Goal: Task Accomplishment & Management: Use online tool/utility

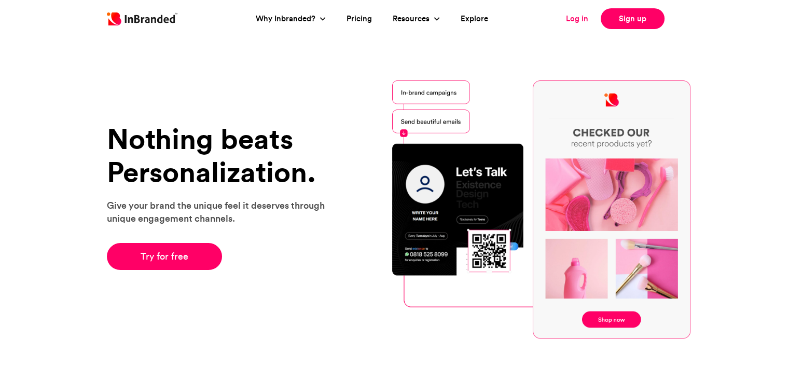
click at [574, 15] on link "Log in" at bounding box center [577, 19] width 22 height 12
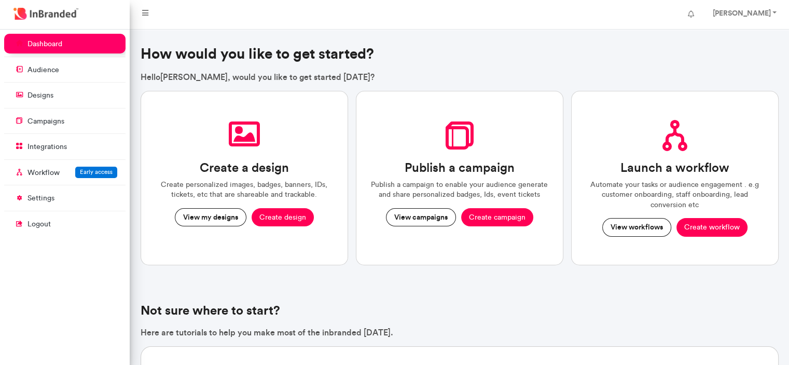
scroll to position [4, 1]
click at [110, 99] on link "designs" at bounding box center [64, 95] width 121 height 20
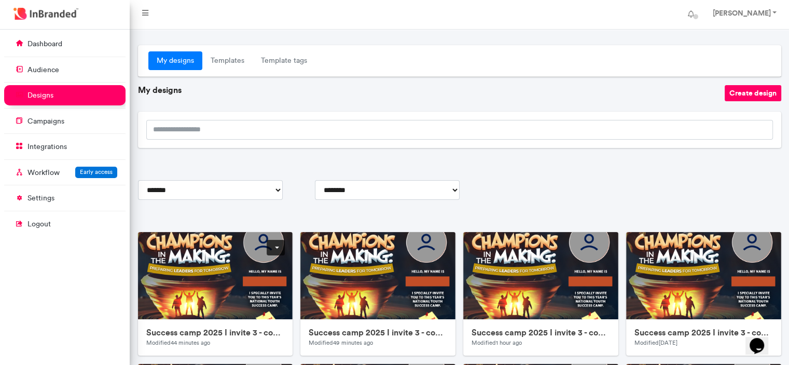
click at [274, 246] on link at bounding box center [276, 248] width 18 height 16
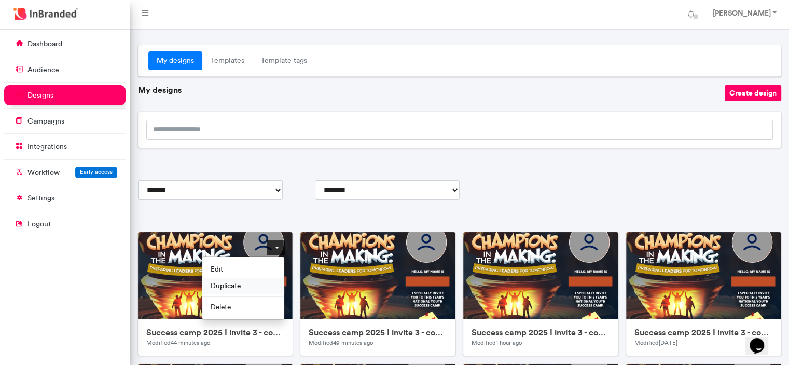
click at [245, 284] on span "Duplicate" at bounding box center [243, 285] width 82 height 17
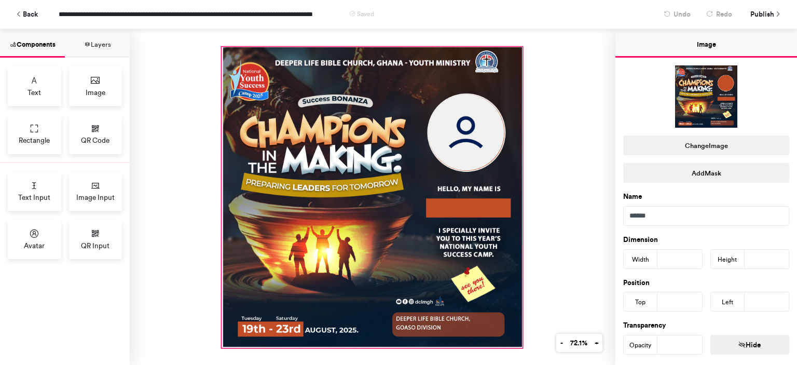
click at [352, 258] on div at bounding box center [372, 197] width 300 height 300
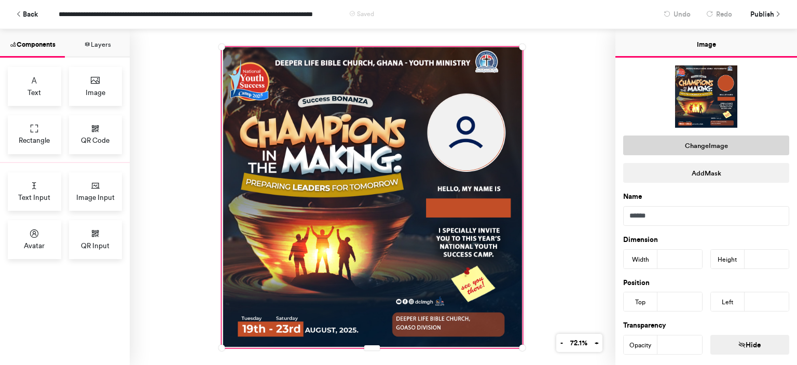
click at [688, 143] on button "Change Image" at bounding box center [706, 145] width 166 height 20
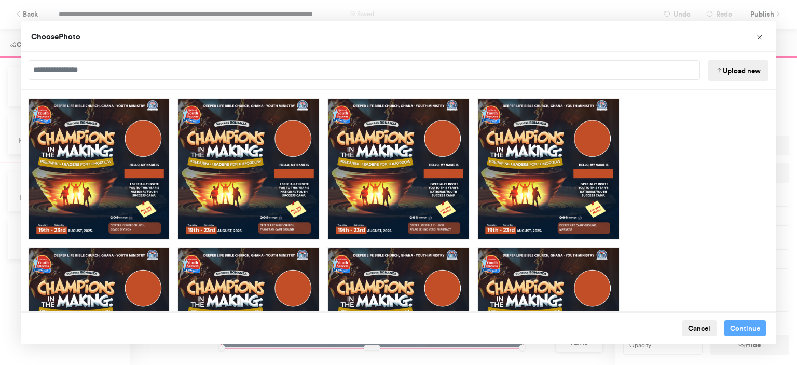
click at [726, 75] on button "Upload new" at bounding box center [738, 70] width 61 height 21
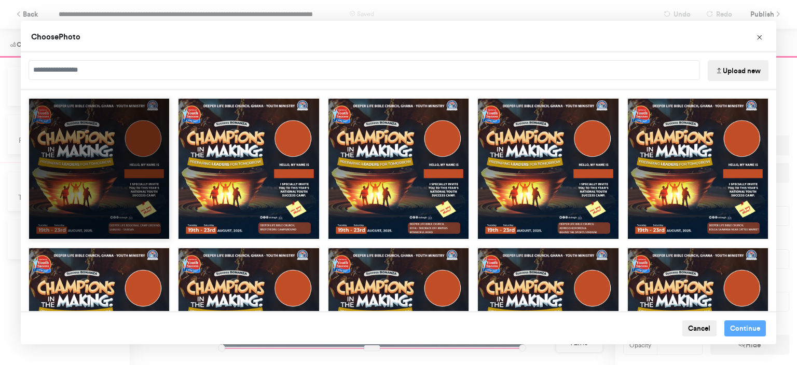
click at [105, 195] on div "Choose Image" at bounding box center [99, 169] width 142 height 142
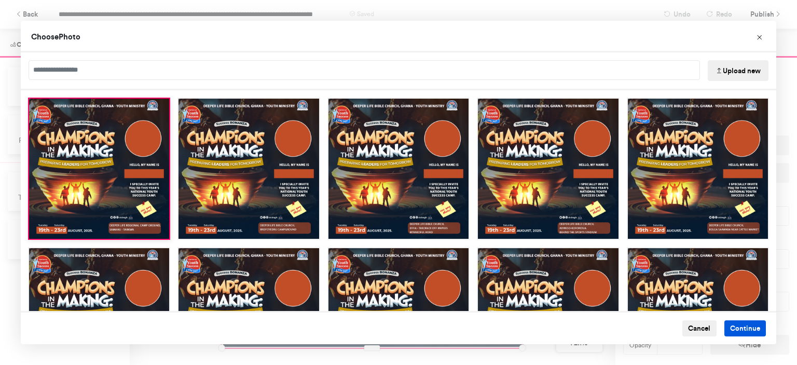
click at [741, 332] on button "Continue" at bounding box center [745, 328] width 42 height 17
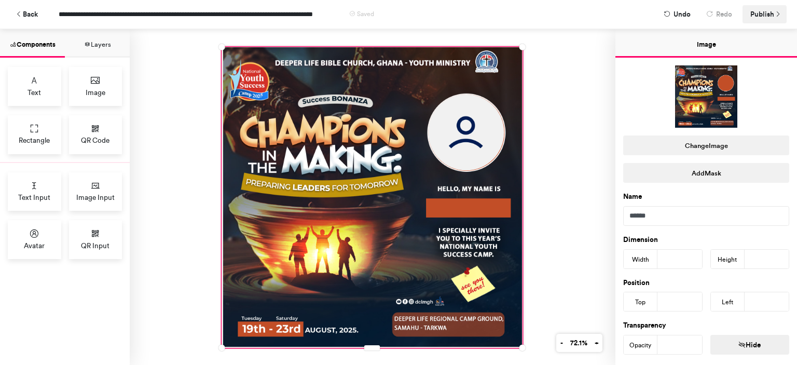
click at [766, 11] on span "Publish" at bounding box center [762, 14] width 24 height 18
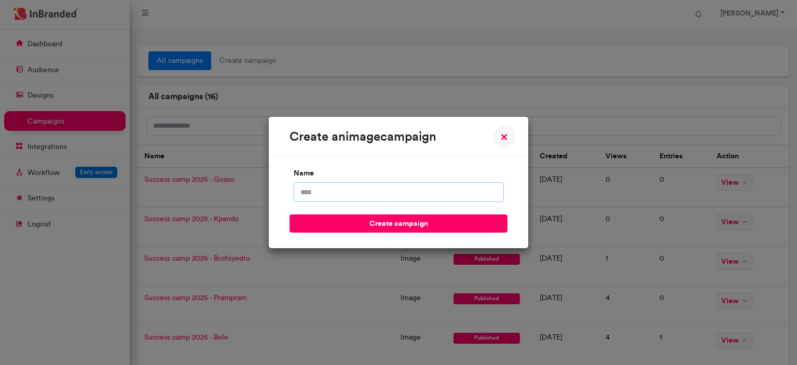
click at [423, 199] on input "name" at bounding box center [399, 192] width 210 height 20
type input "**********"
click at [290, 214] on button "create campaign" at bounding box center [399, 223] width 218 height 18
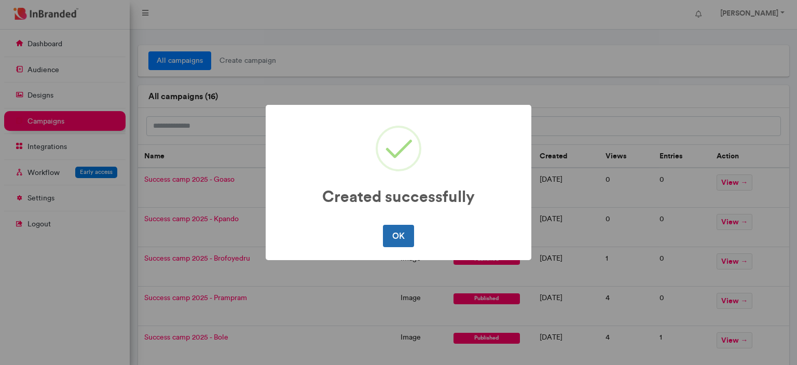
click at [399, 236] on button "OK" at bounding box center [398, 236] width 31 height 22
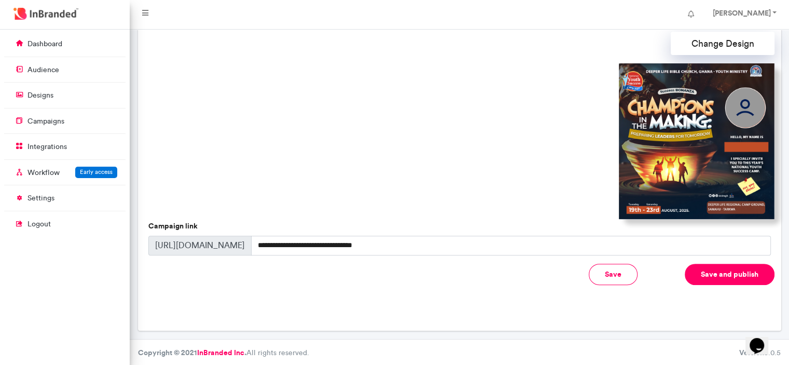
click at [696, 264] on button "Save and publish" at bounding box center [730, 274] width 90 height 21
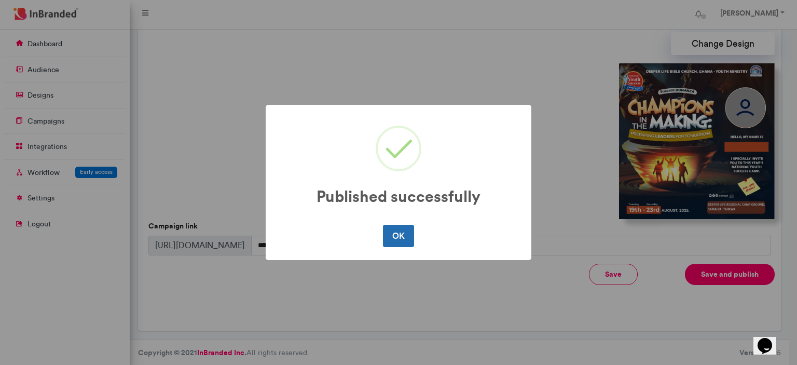
click at [398, 237] on button "OK" at bounding box center [398, 236] width 31 height 22
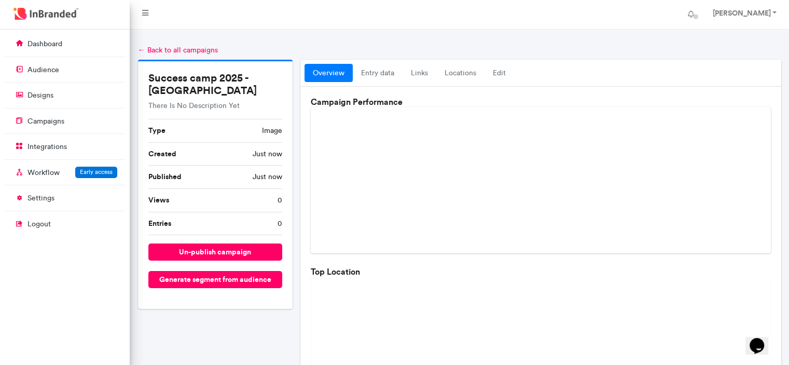
scroll to position [330, 0]
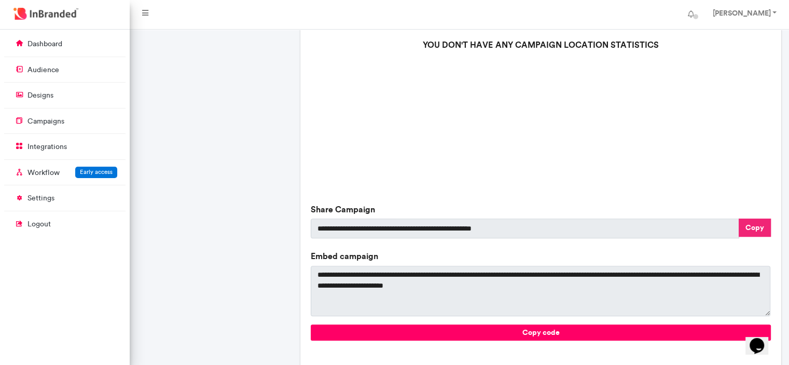
click at [751, 226] on button "Copy" at bounding box center [755, 227] width 32 height 18
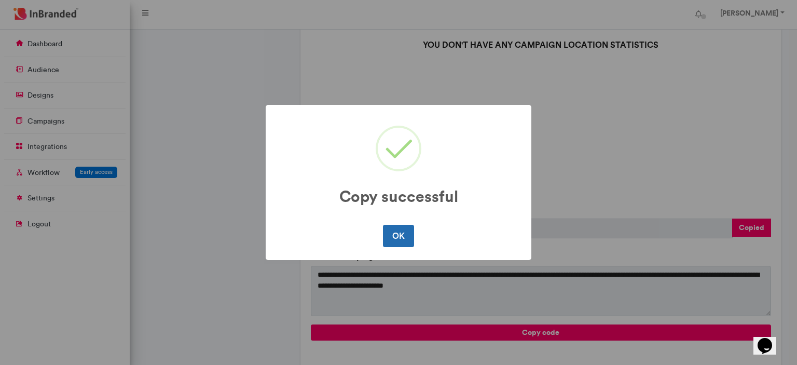
click at [401, 239] on button "OK" at bounding box center [398, 236] width 31 height 22
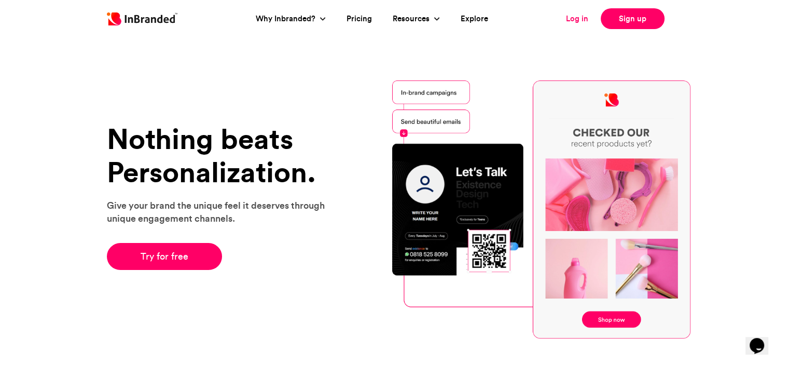
click at [570, 18] on link "Log in" at bounding box center [577, 19] width 22 height 12
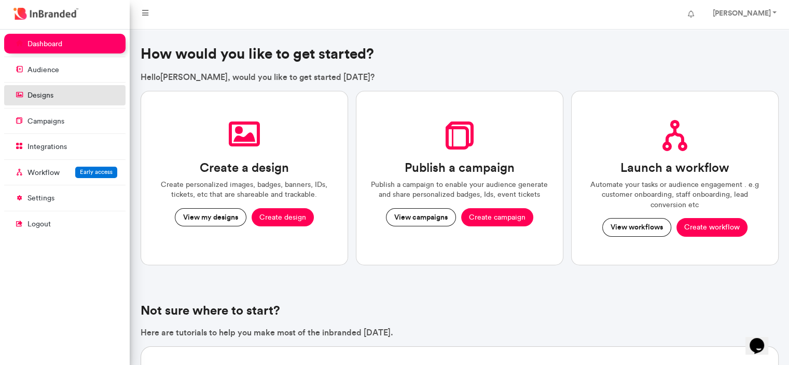
click at [59, 104] on link "designs" at bounding box center [64, 95] width 121 height 20
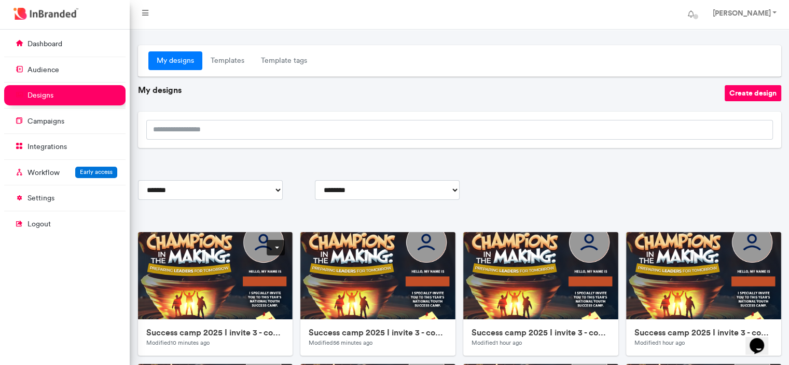
click at [273, 253] on link at bounding box center [276, 248] width 18 height 16
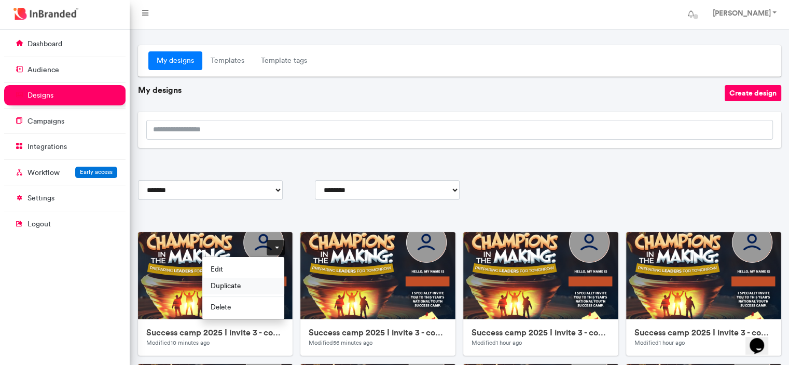
click at [264, 280] on span "Duplicate" at bounding box center [243, 285] width 82 height 17
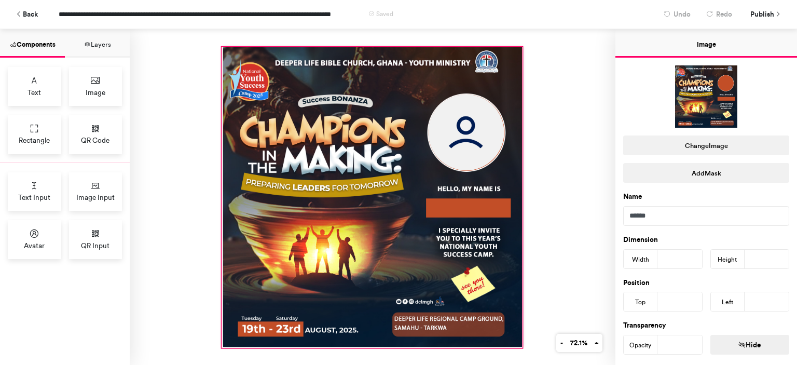
click at [505, 77] on div at bounding box center [372, 197] width 300 height 300
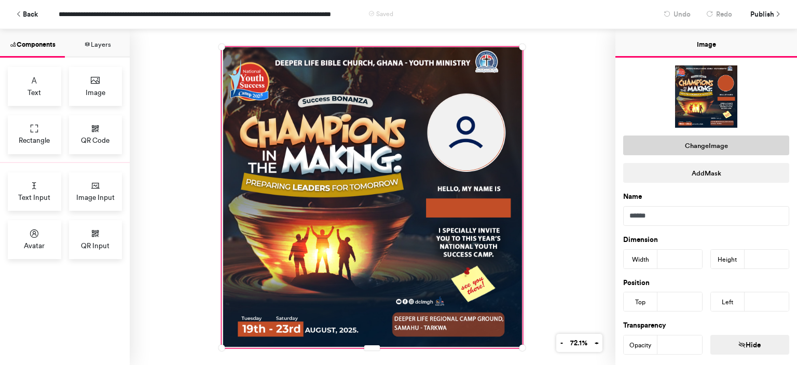
click at [697, 142] on button "Change Image" at bounding box center [706, 145] width 166 height 20
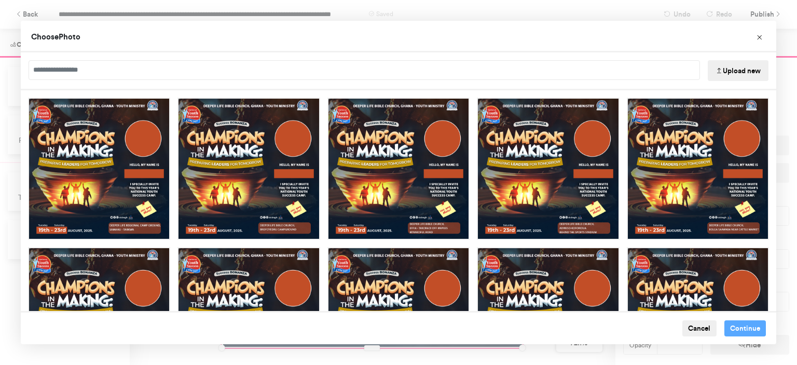
click at [728, 64] on button "Upload new" at bounding box center [738, 70] width 61 height 21
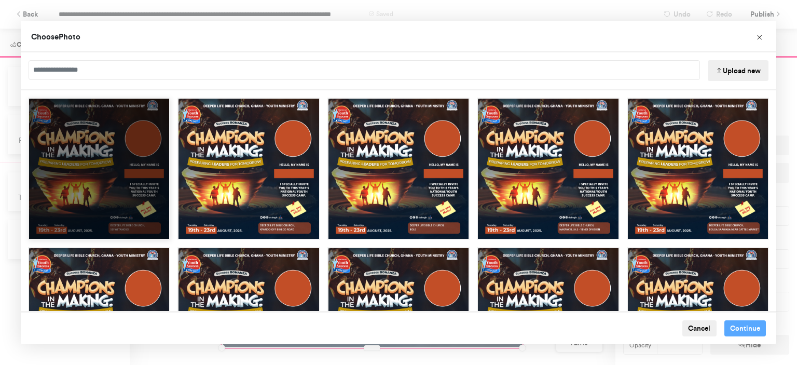
click at [105, 170] on div "Choose Image" at bounding box center [99, 169] width 142 height 142
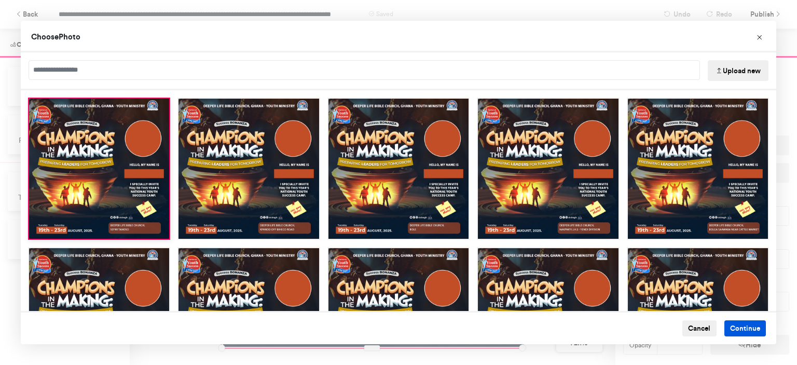
click at [726, 326] on button "Continue" at bounding box center [745, 328] width 42 height 17
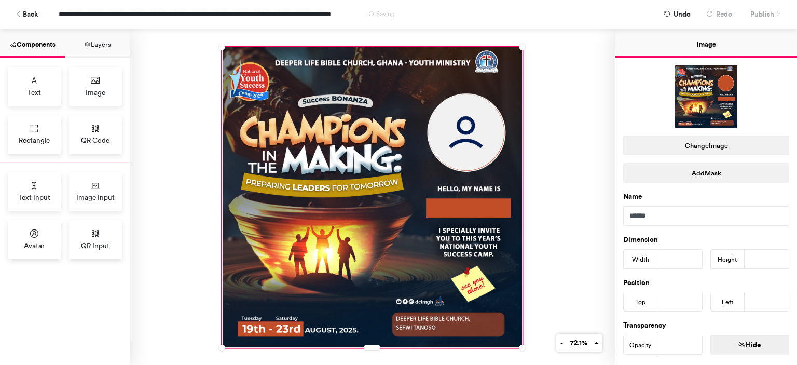
click at [572, 132] on div at bounding box center [373, 197] width 486 height 336
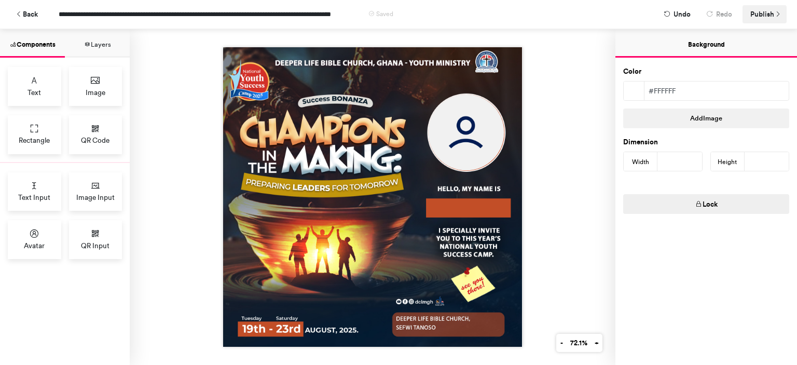
click at [764, 12] on span "Publish" at bounding box center [762, 14] width 24 height 18
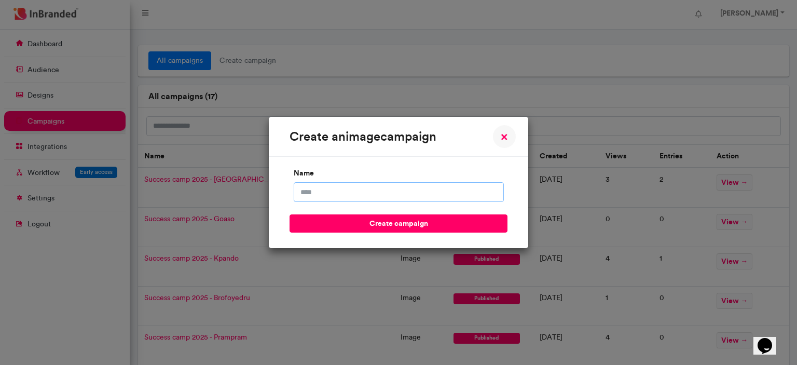
click at [466, 189] on input "name" at bounding box center [399, 192] width 210 height 20
type input "**********"
click at [290, 214] on button "create campaign" at bounding box center [399, 223] width 218 height 18
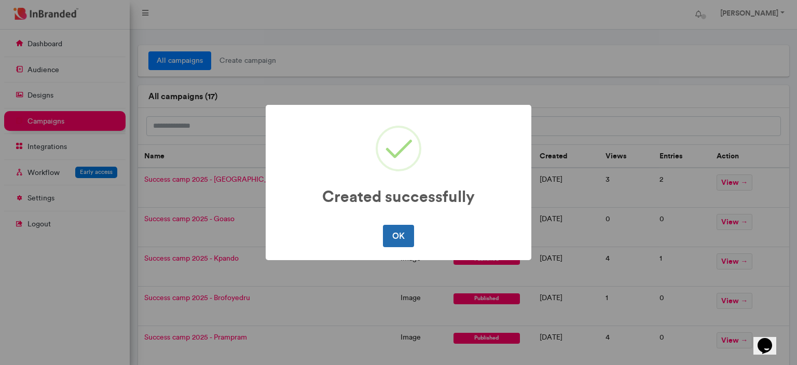
click at [398, 237] on button "OK" at bounding box center [398, 236] width 31 height 22
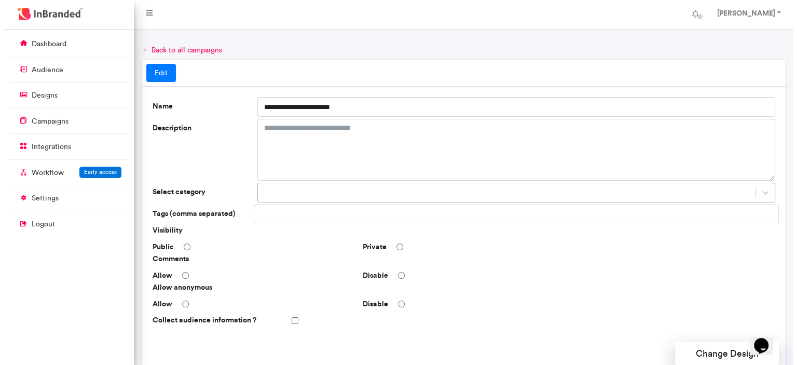
scroll to position [310, 0]
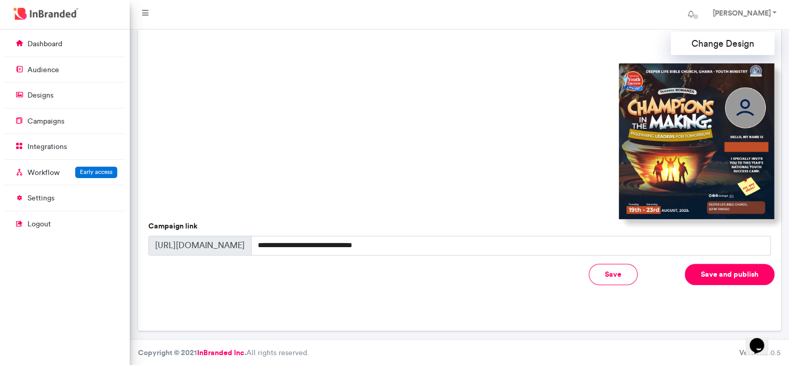
click at [719, 272] on button "Save and publish" at bounding box center [730, 274] width 90 height 21
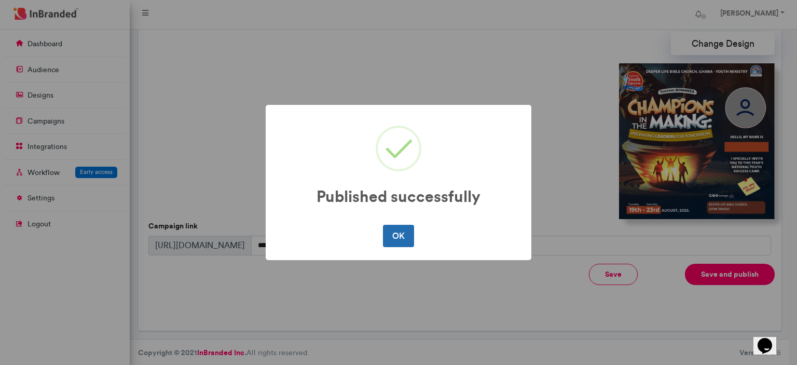
click at [396, 234] on button "OK" at bounding box center [398, 236] width 31 height 22
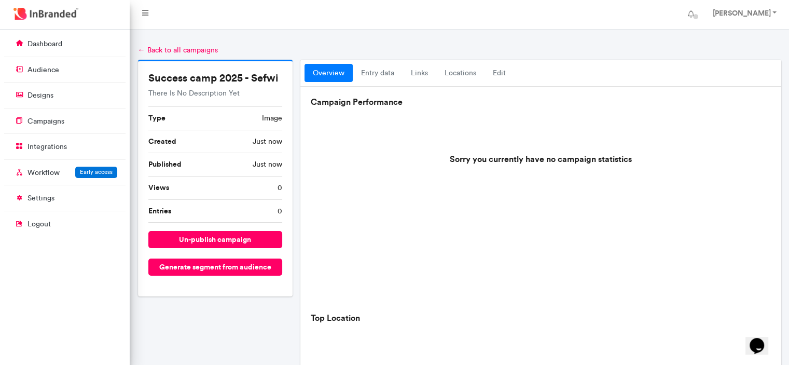
scroll to position [376, 0]
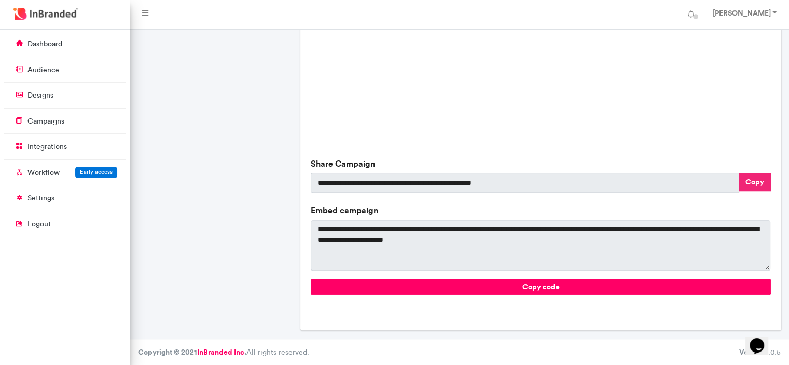
click at [742, 180] on button "Copy" at bounding box center [755, 182] width 32 height 18
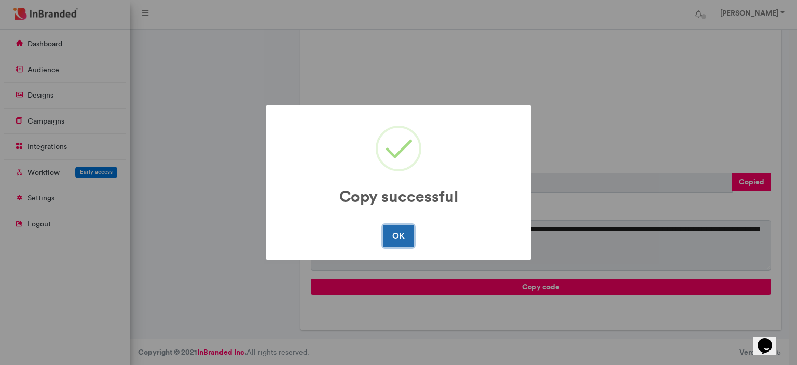
click at [403, 237] on button "OK" at bounding box center [398, 236] width 31 height 22
